Goal: Task Accomplishment & Management: Use online tool/utility

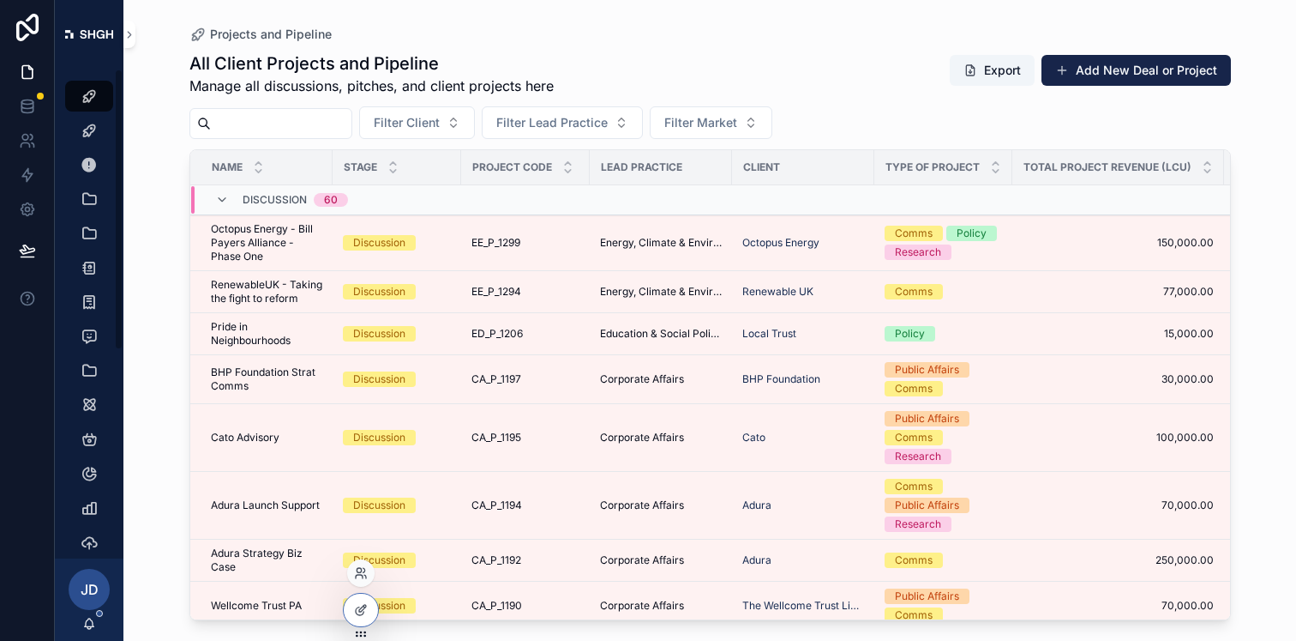
click at [358, 581] on div at bounding box center [360, 572] width 27 height 27
click at [360, 573] on icon at bounding box center [361, 573] width 14 height 14
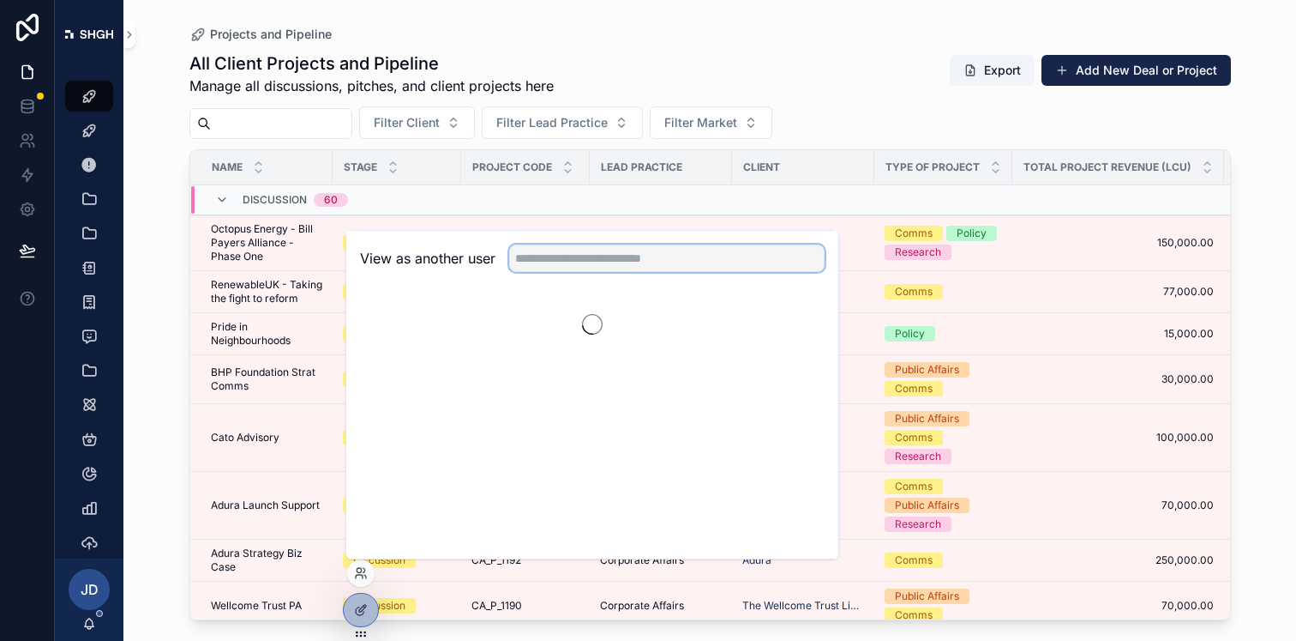
click at [562, 268] on input "text" at bounding box center [667, 257] width 316 height 27
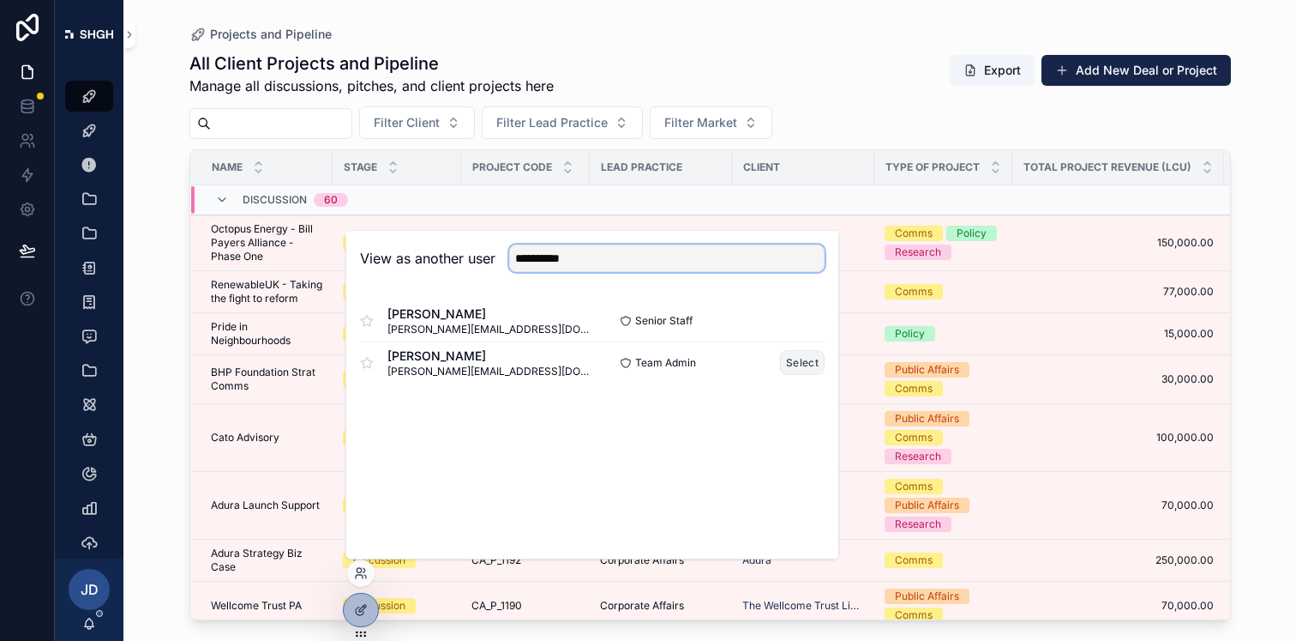
type input "**********"
click at [797, 358] on button "Select" at bounding box center [802, 362] width 45 height 25
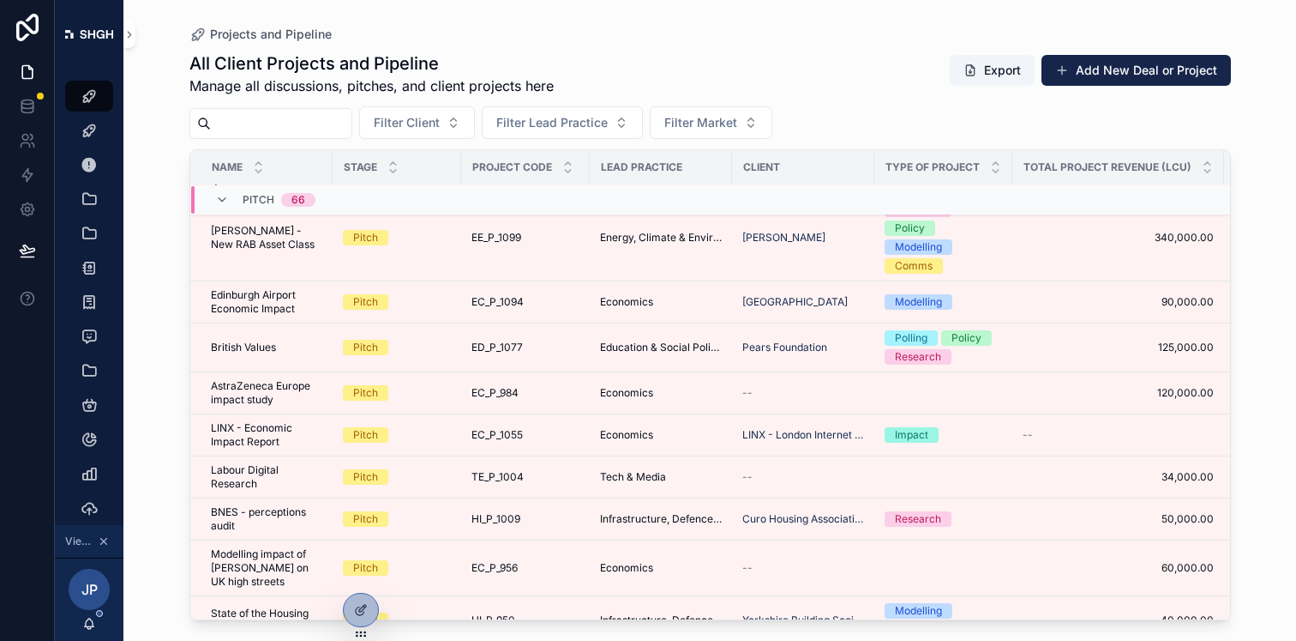
scroll to position [4321, 0]
